Goal: Find specific page/section: Find specific page/section

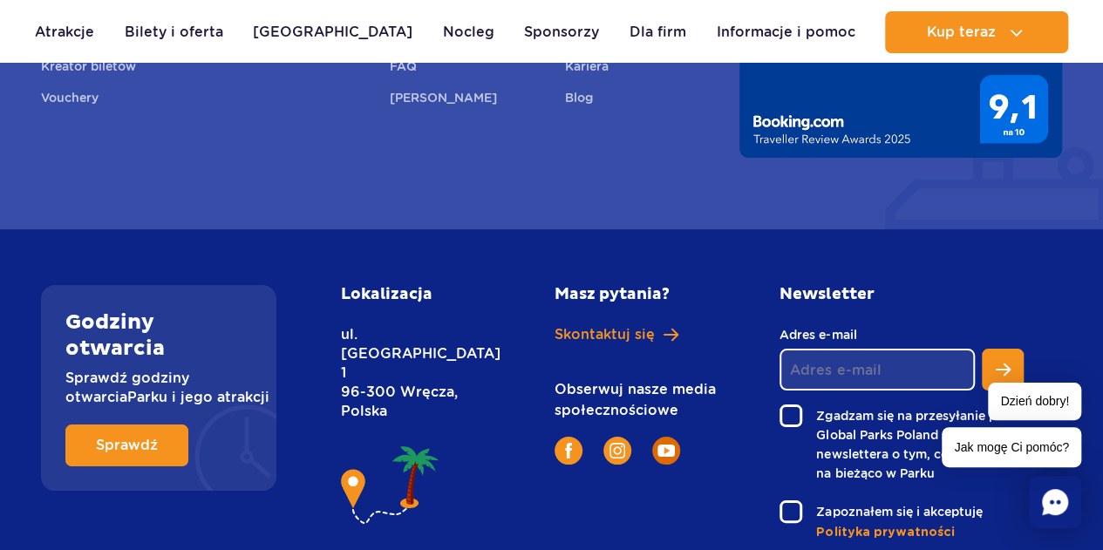
scroll to position [6599, 0]
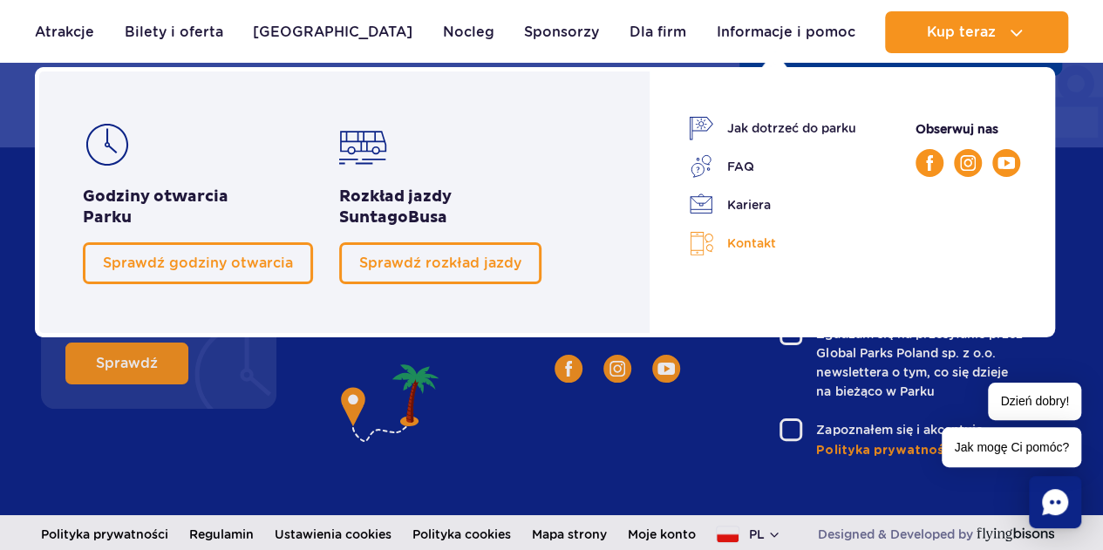
click at [762, 242] on link "Kontakt" at bounding box center [772, 243] width 167 height 25
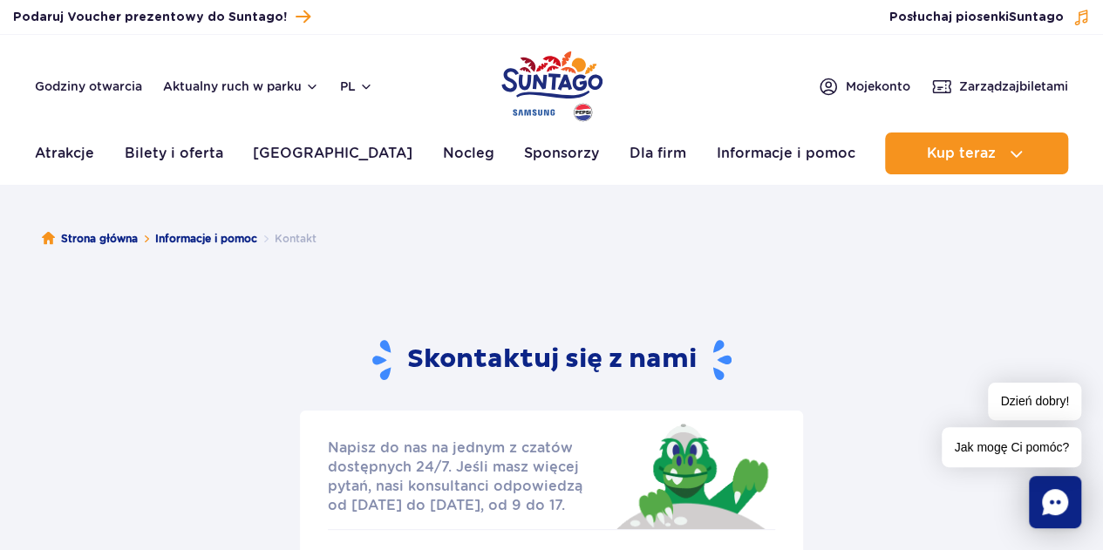
click at [577, 73] on img "Park of Poland" at bounding box center [552, 86] width 101 height 80
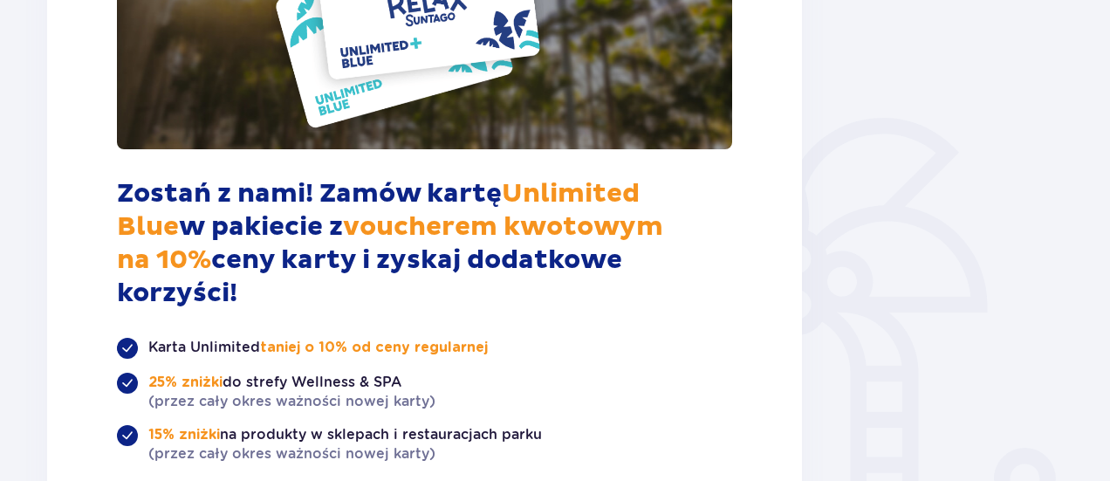
scroll to position [523, 0]
